Goal: Navigation & Orientation: Find specific page/section

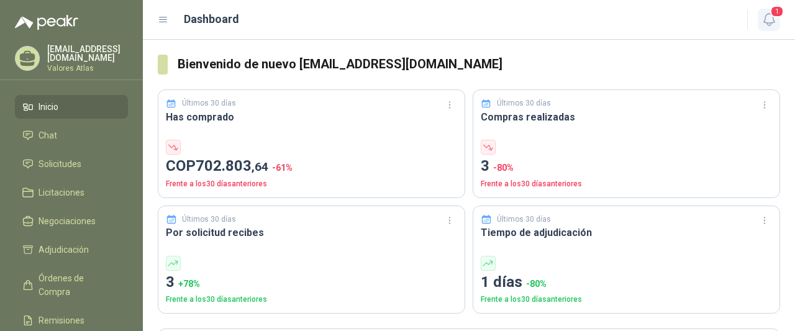
click at [771, 25] on icon "button" at bounding box center [769, 20] width 16 height 16
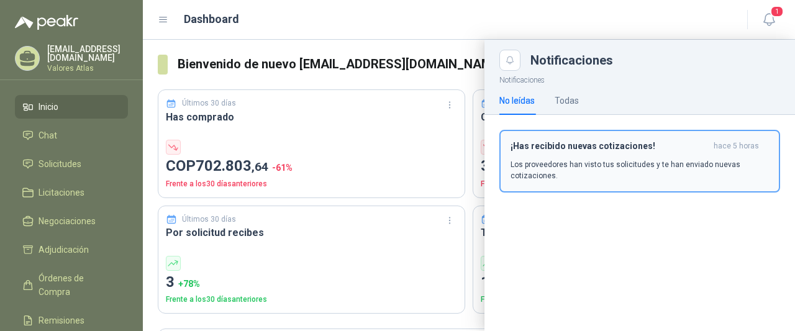
click at [602, 145] on h3 "¡Has recibido nuevas cotizaciones!" at bounding box center [609, 146] width 198 height 11
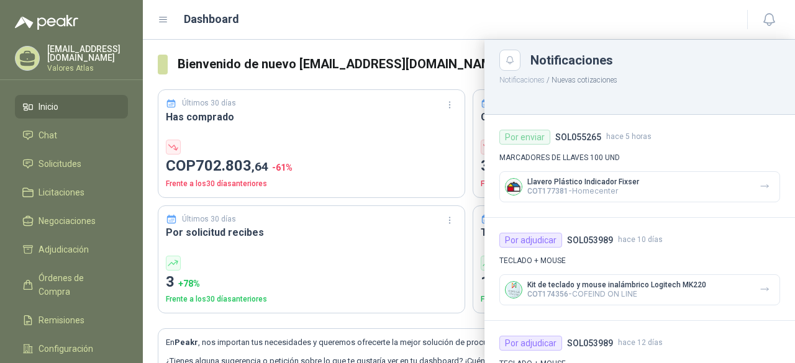
click at [209, 140] on div at bounding box center [469, 201] width 652 height 323
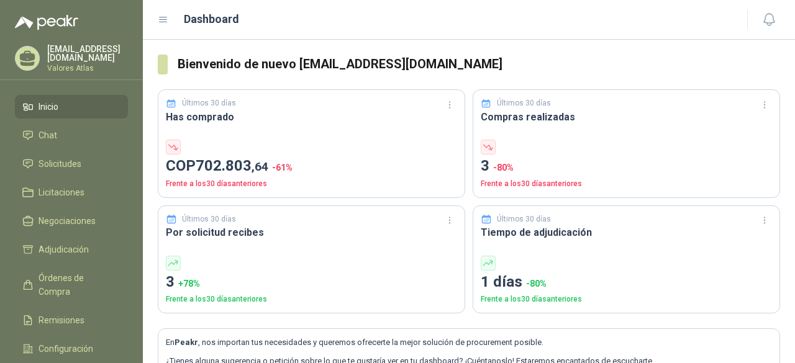
click at [91, 110] on li "Inicio" at bounding box center [71, 107] width 98 height 14
click at [48, 138] on span "Chat" at bounding box center [47, 136] width 19 height 14
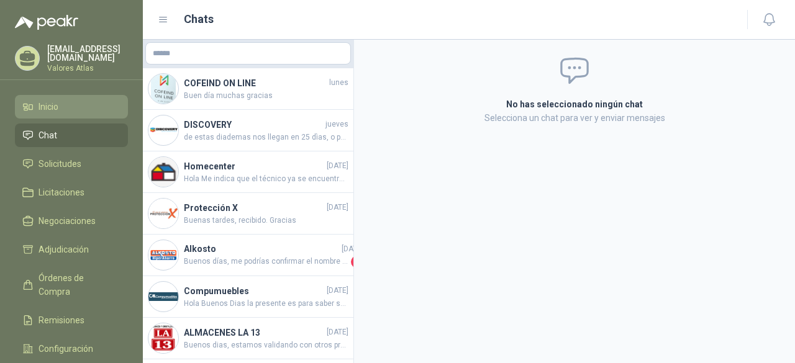
click at [70, 111] on link "Inicio" at bounding box center [71, 107] width 113 height 24
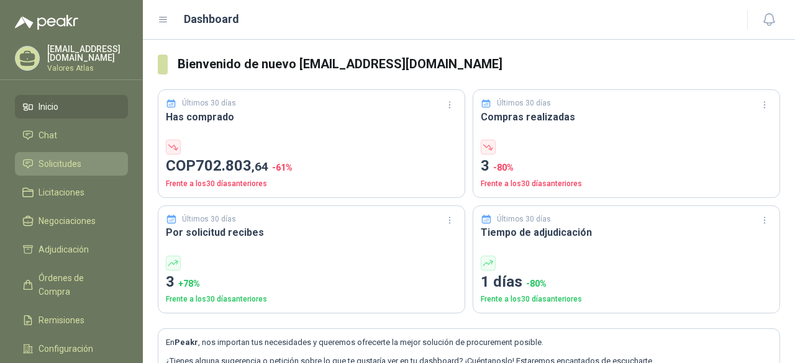
click at [61, 164] on span "Solicitudes" at bounding box center [59, 164] width 43 height 14
